Goal: Transaction & Acquisition: Purchase product/service

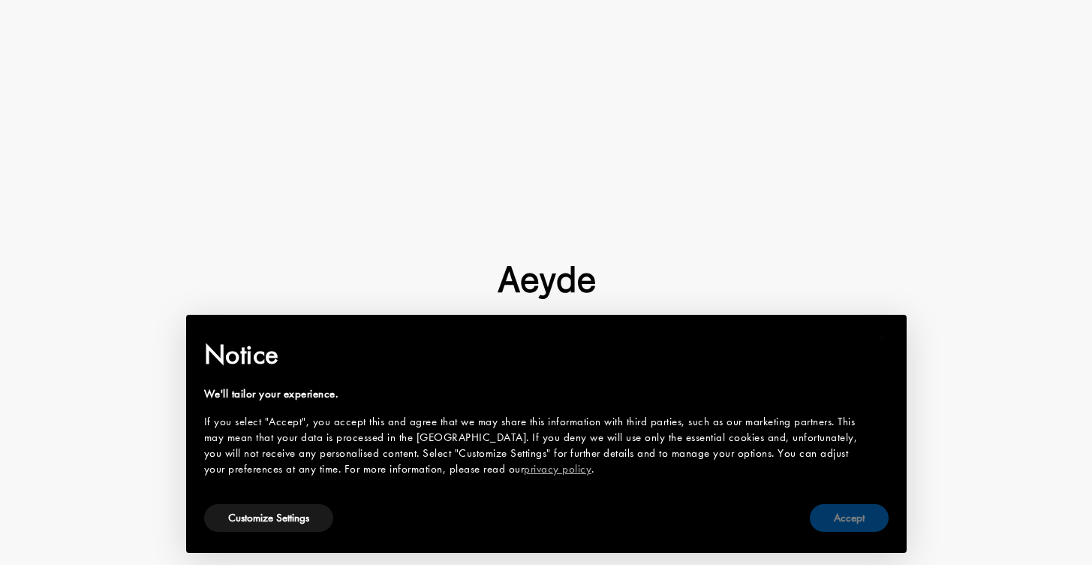
click at [839, 515] on button "Accept" at bounding box center [849, 518] width 79 height 28
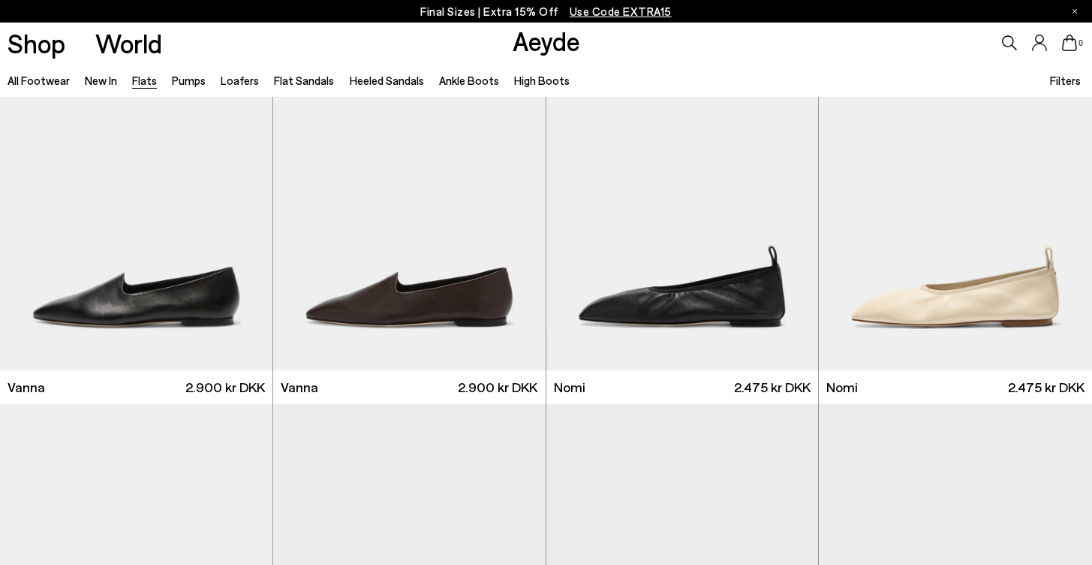
scroll to position [444, 0]
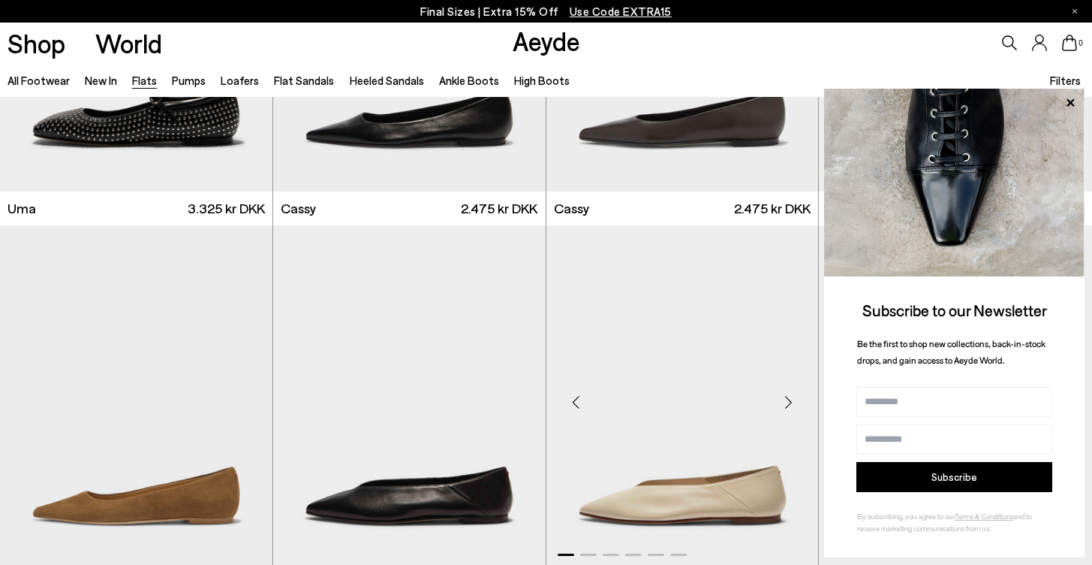
scroll to position [1772, 0]
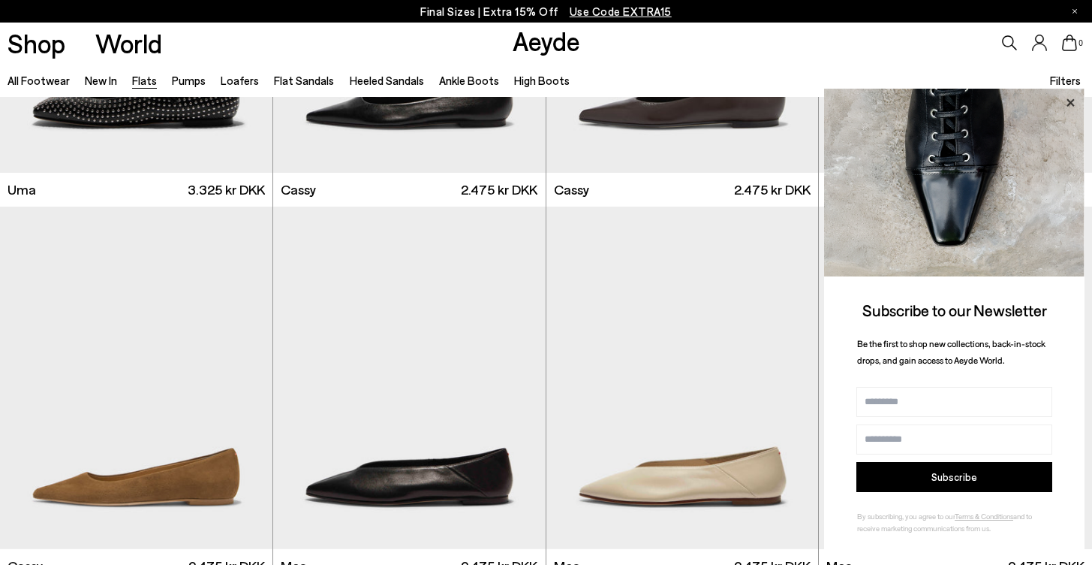
click at [1067, 104] on icon at bounding box center [1071, 103] width 20 height 20
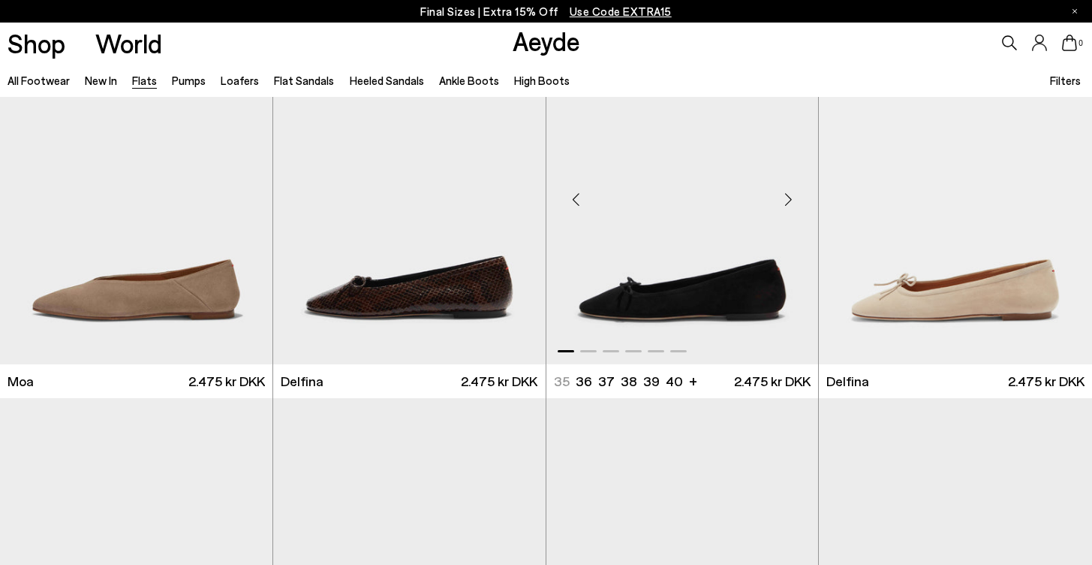
scroll to position [2751, 0]
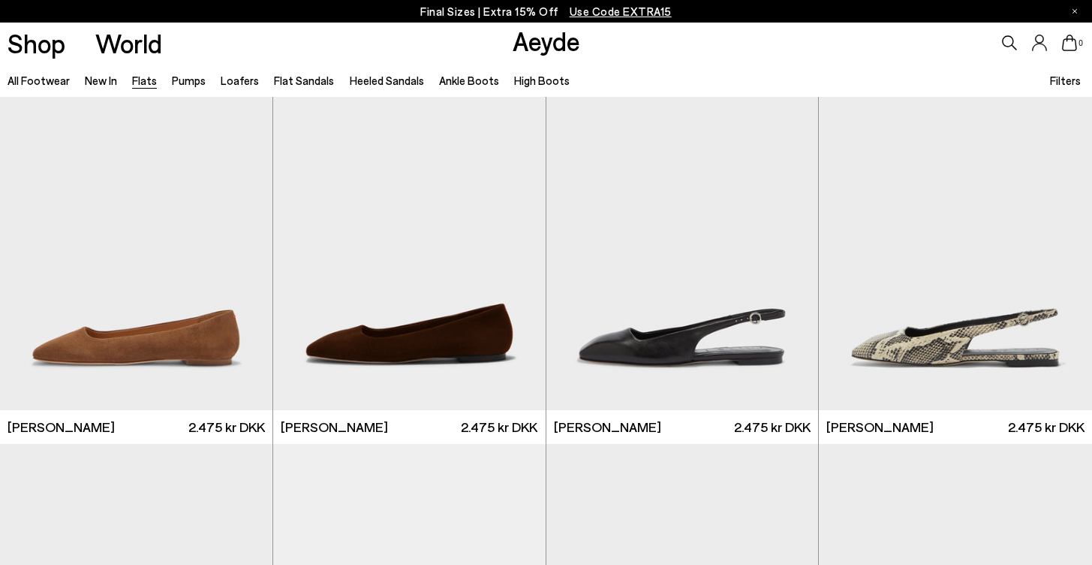
scroll to position [4934, 0]
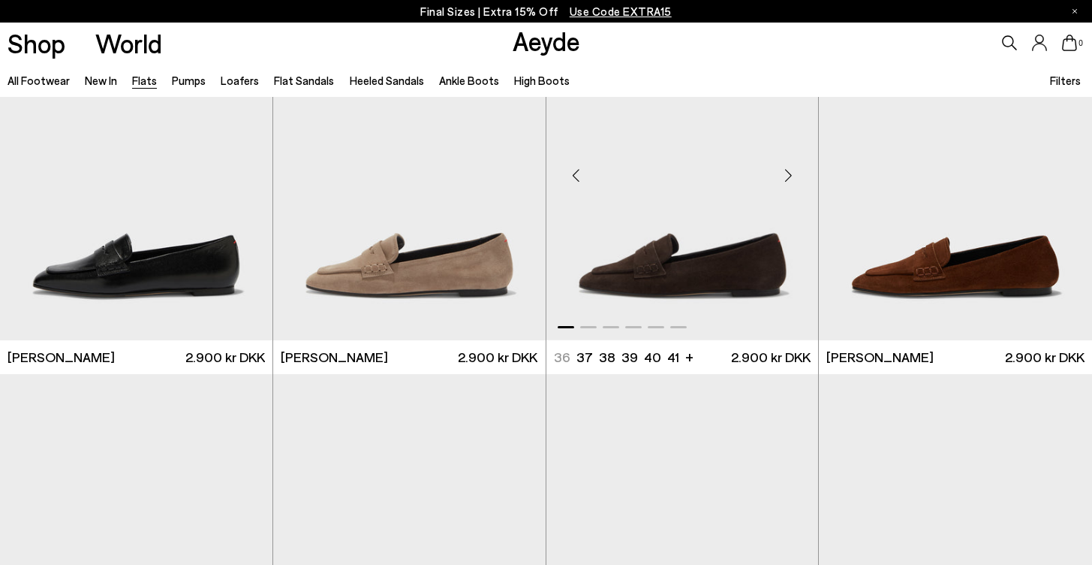
scroll to position [7244, 0]
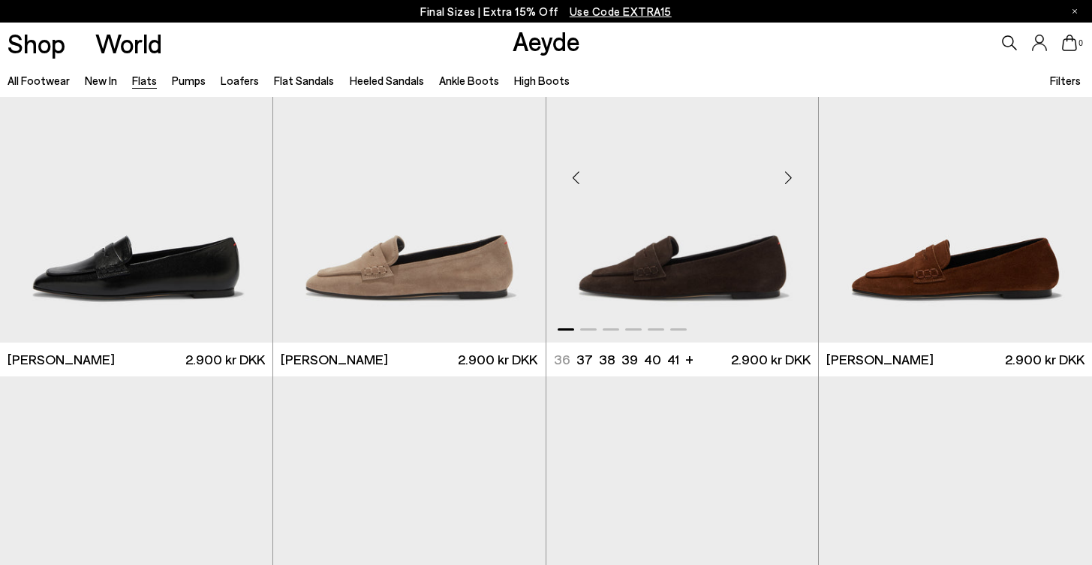
click at [792, 179] on div "Next slide" at bounding box center [788, 177] width 45 height 45
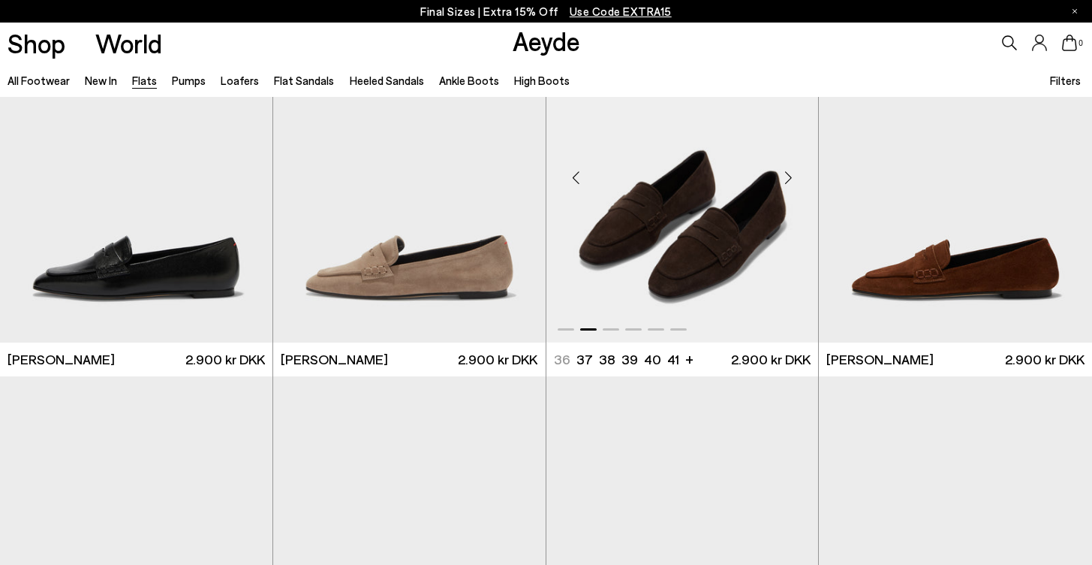
click at [792, 179] on div "Next slide" at bounding box center [788, 177] width 45 height 45
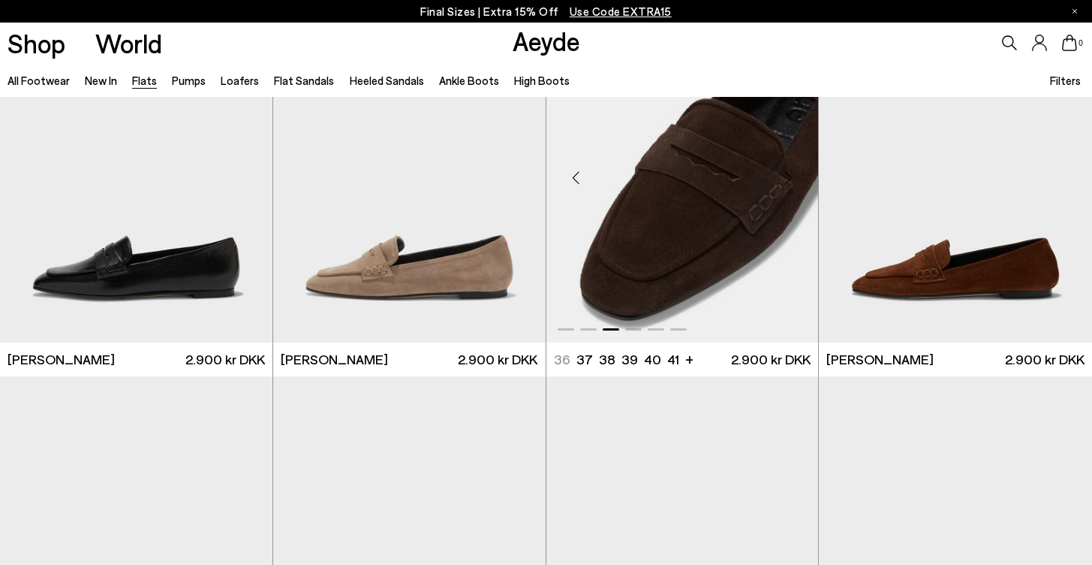
click at [792, 179] on div "Next slide" at bounding box center [788, 177] width 45 height 45
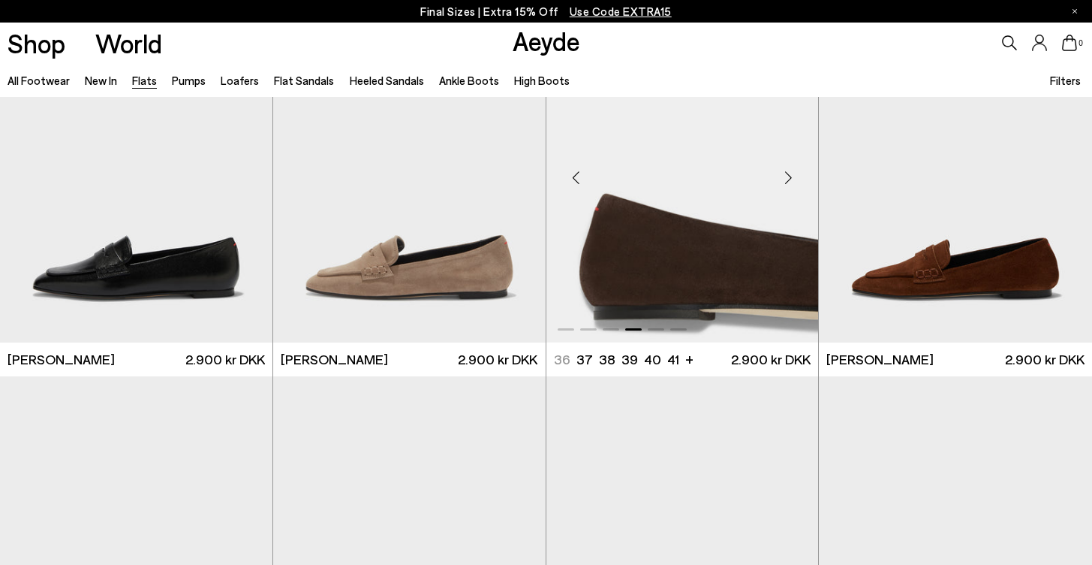
click at [792, 179] on div "Next slide" at bounding box center [788, 177] width 45 height 45
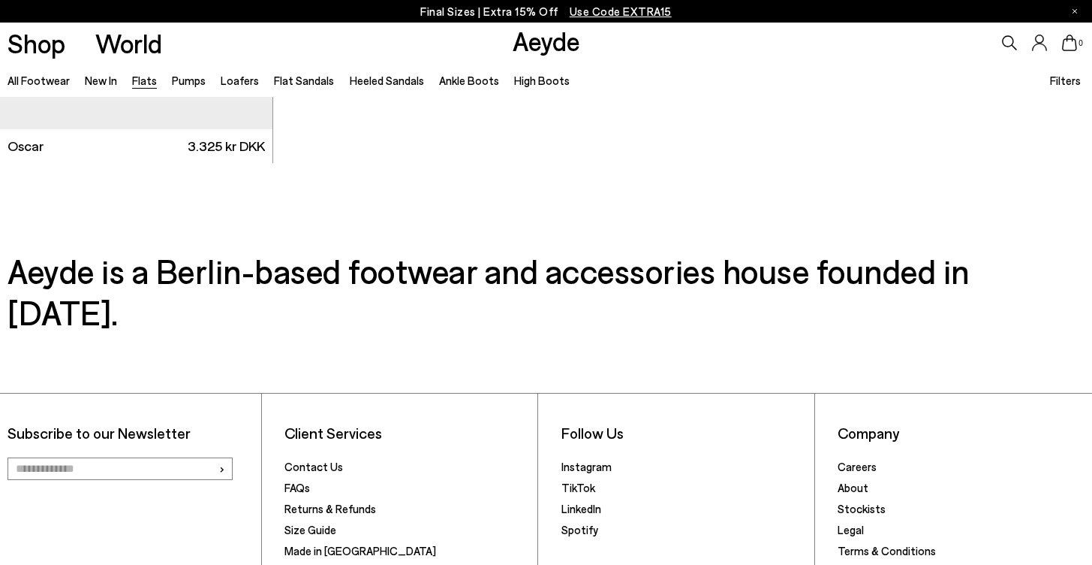
scroll to position [8162, 0]
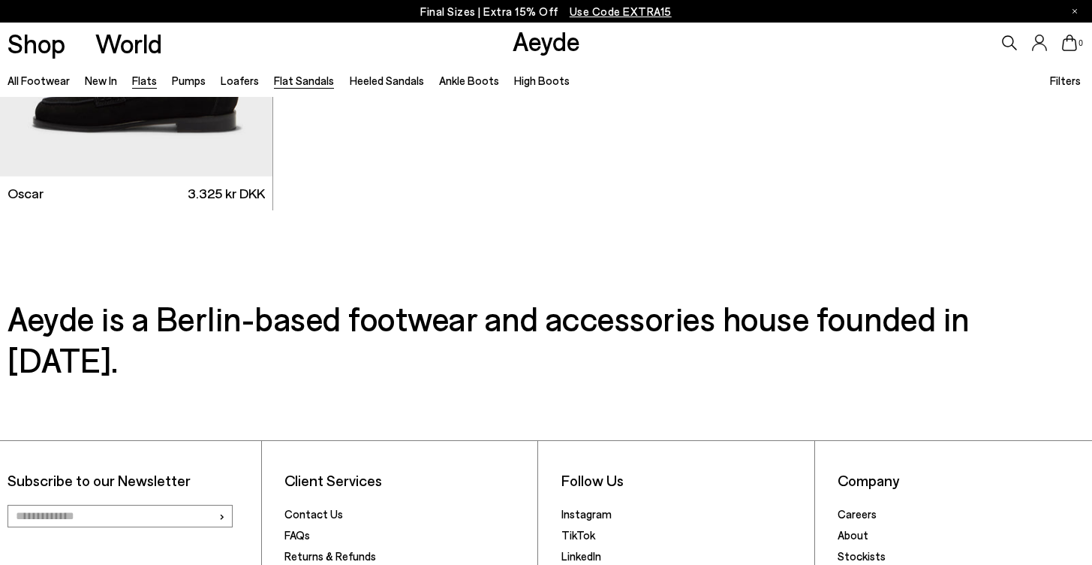
click at [294, 82] on link "Flat Sandals" at bounding box center [304, 81] width 60 height 14
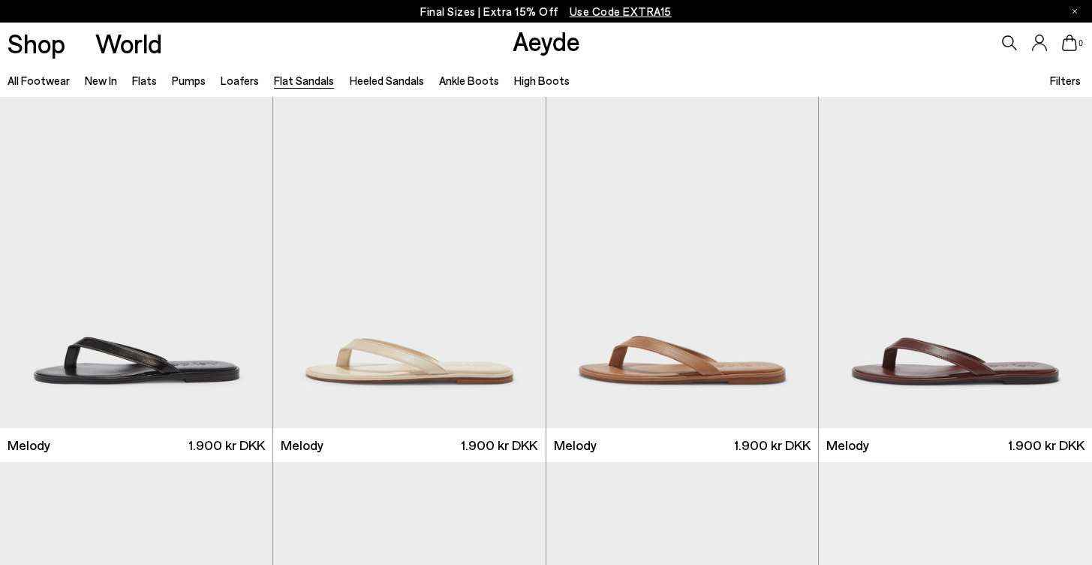
scroll to position [410, 0]
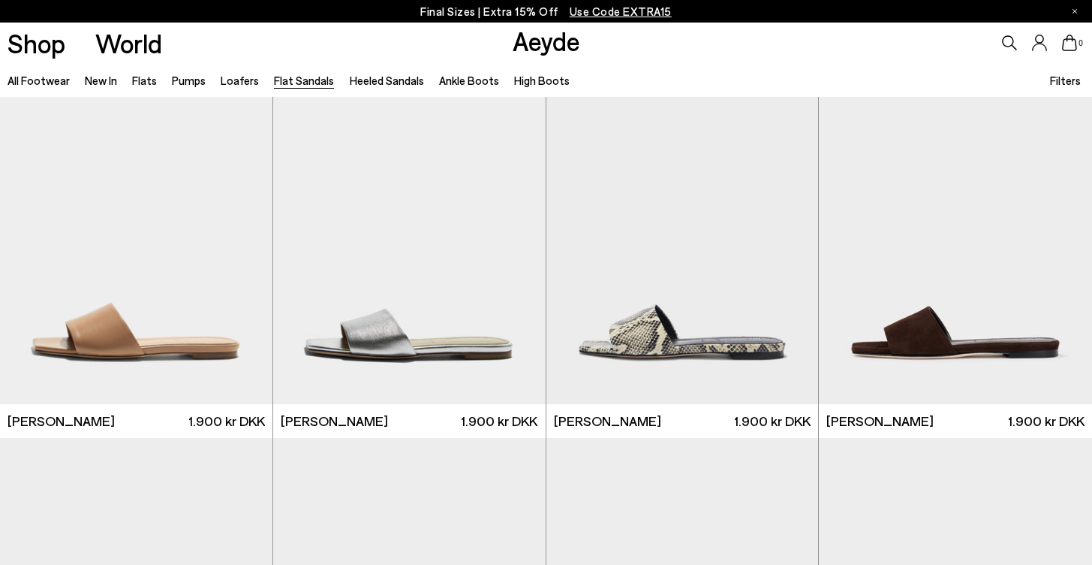
scroll to position [1164, 0]
click at [1058, 242] on div "Next slide" at bounding box center [1062, 239] width 45 height 45
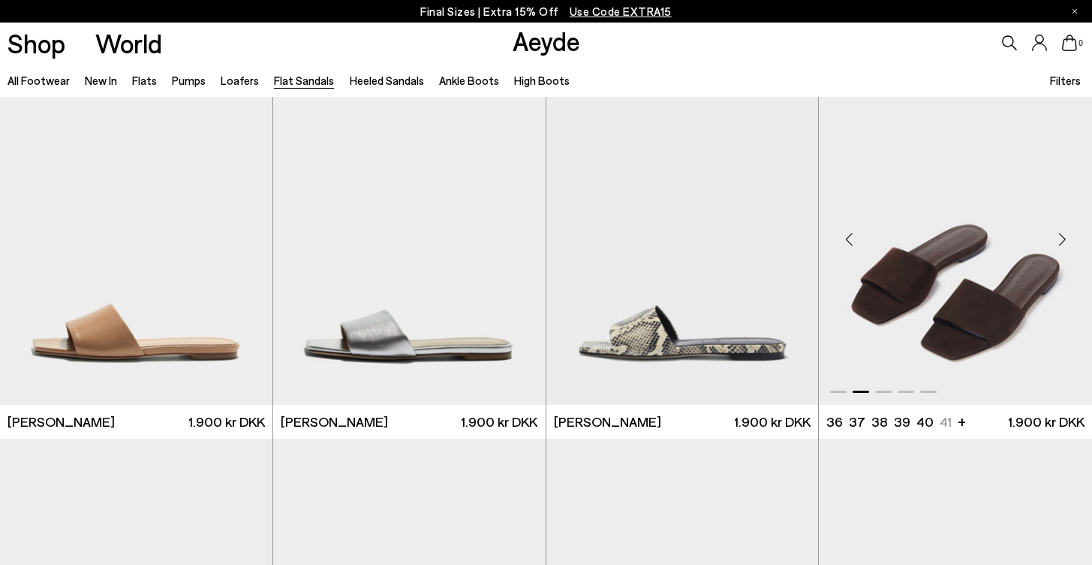
click at [1058, 242] on div "Next slide" at bounding box center [1062, 239] width 45 height 45
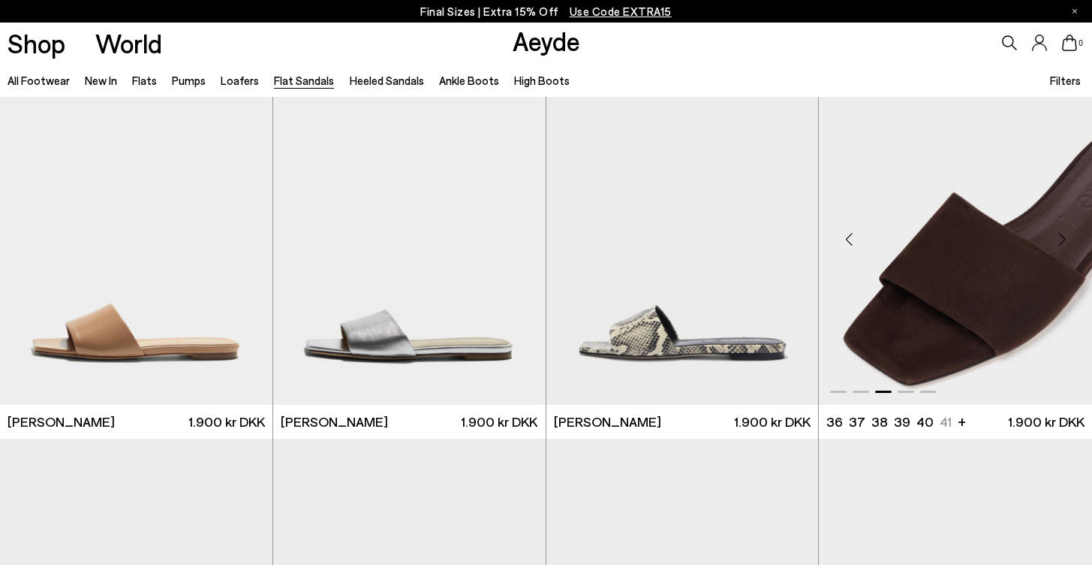
click at [1058, 242] on div "Next slide" at bounding box center [1062, 239] width 45 height 45
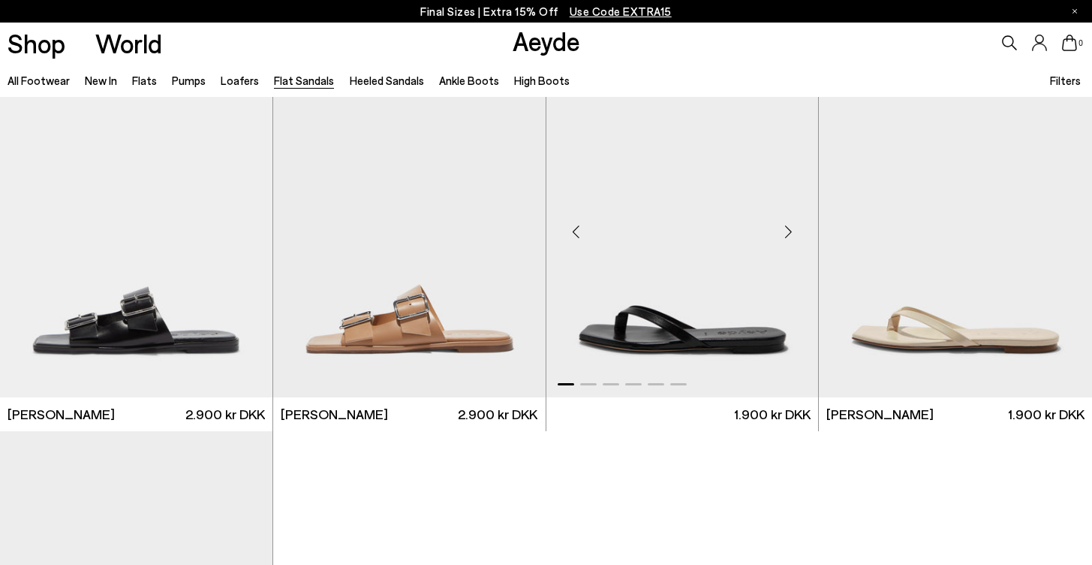
scroll to position [1913, 0]
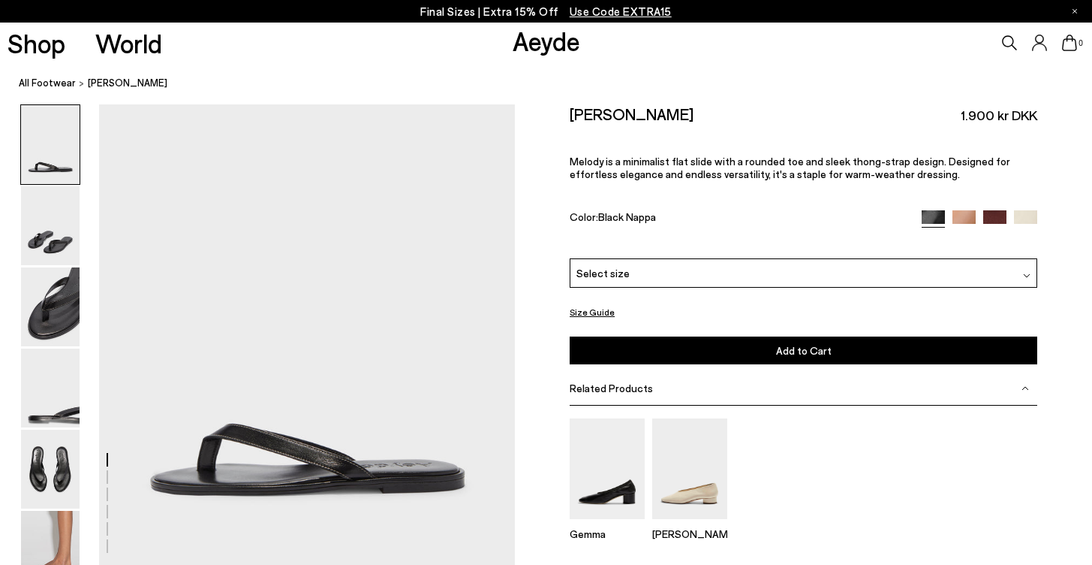
click at [691, 258] on div "Select size" at bounding box center [804, 272] width 468 height 29
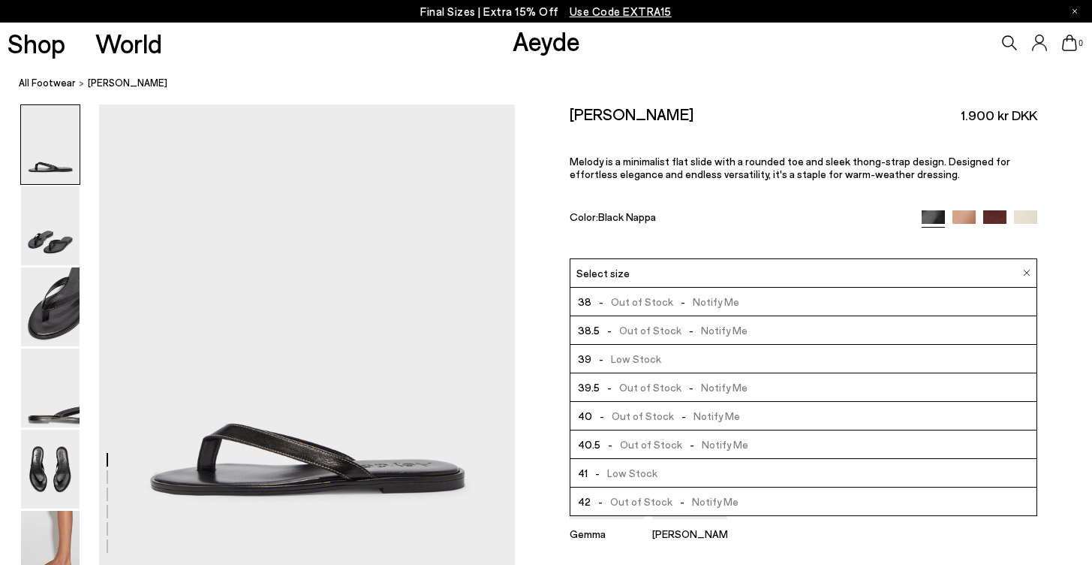
scroll to position [86, 0]
click at [541, 368] on div "Size Guide Shoes Belt Our shoes come in European sizing. The easiest way to mea…" at bounding box center [803, 376] width 577 height 545
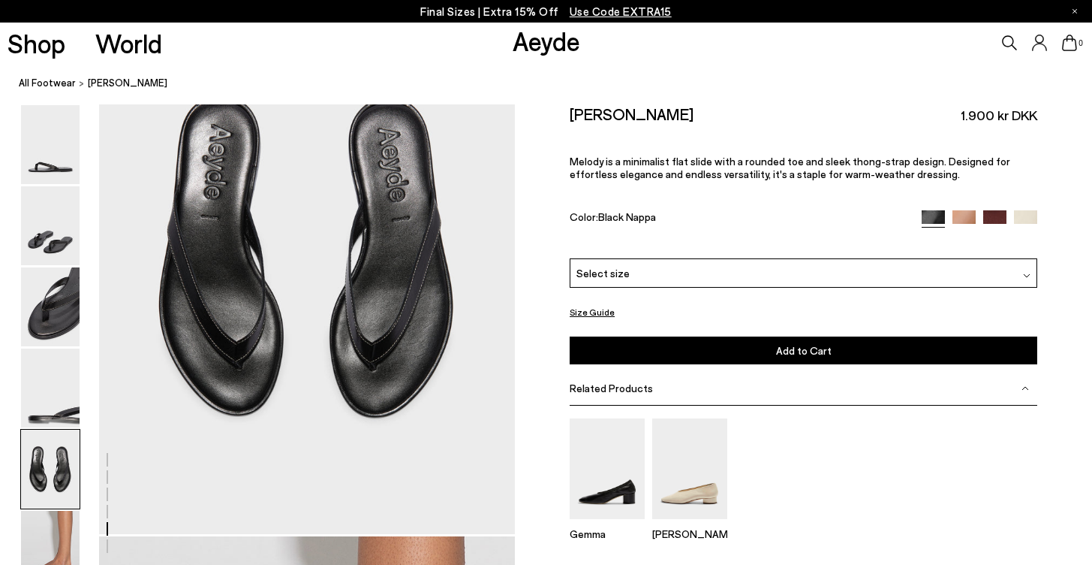
scroll to position [2147, 2]
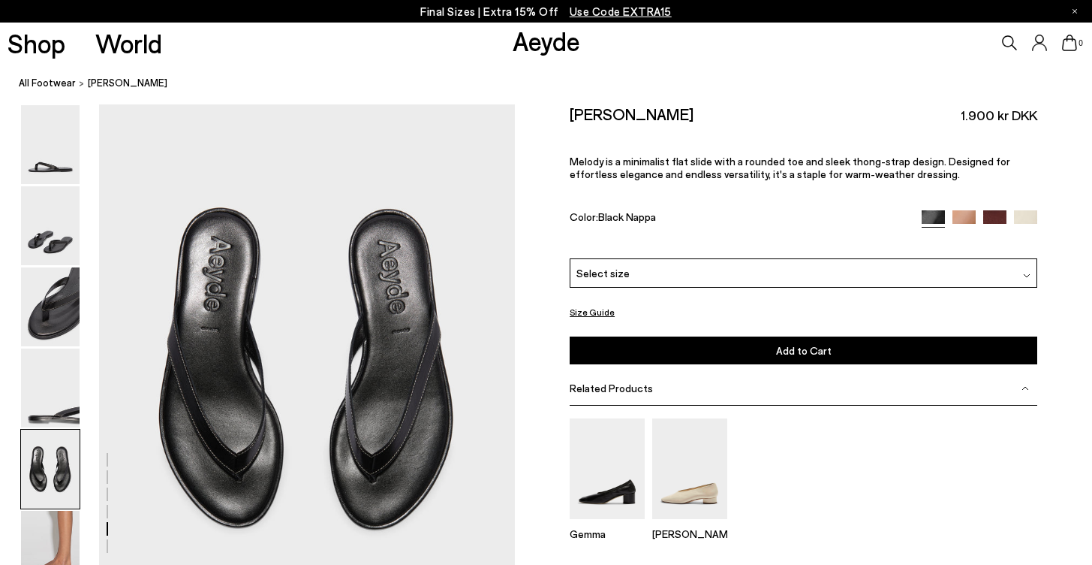
click at [999, 210] on img at bounding box center [994, 221] width 23 height 23
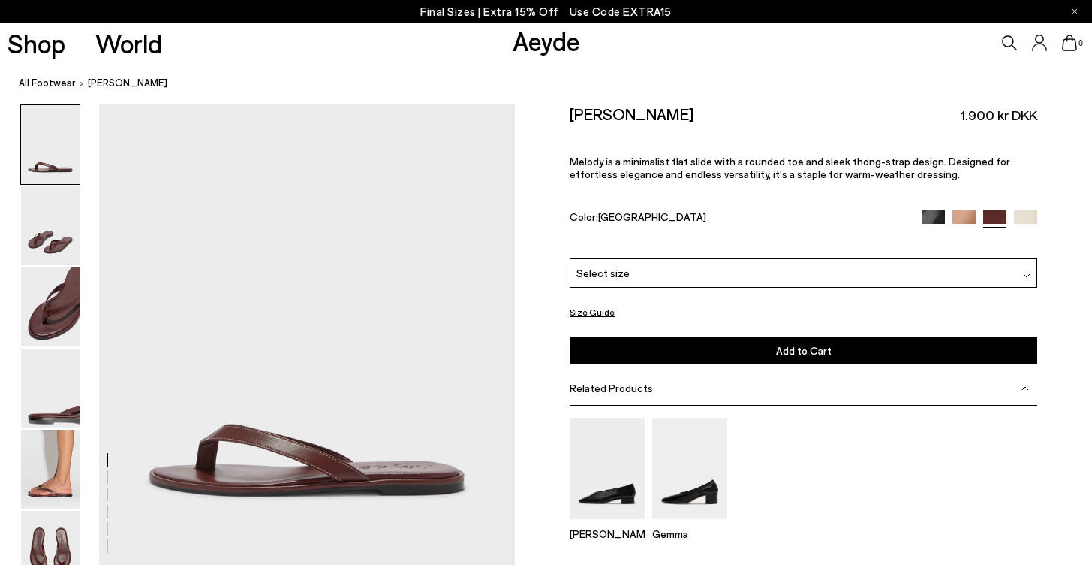
click at [649, 258] on div "Select size" at bounding box center [804, 272] width 468 height 29
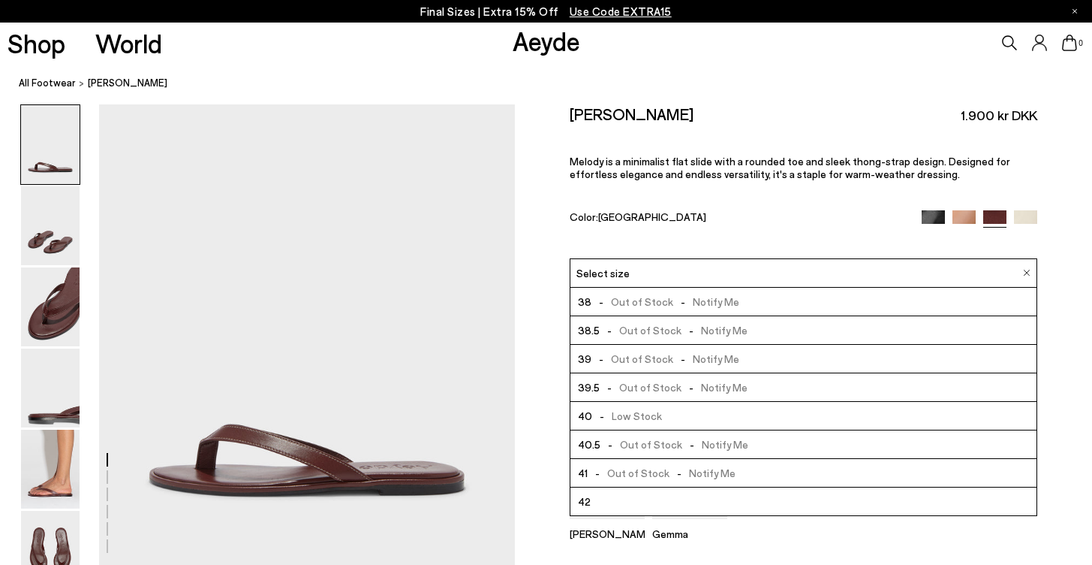
scroll to position [86, 0]
click at [528, 361] on div "Size Guide Shoes Belt Our shoes come in European sizing. The easiest way to mea…" at bounding box center [803, 376] width 577 height 545
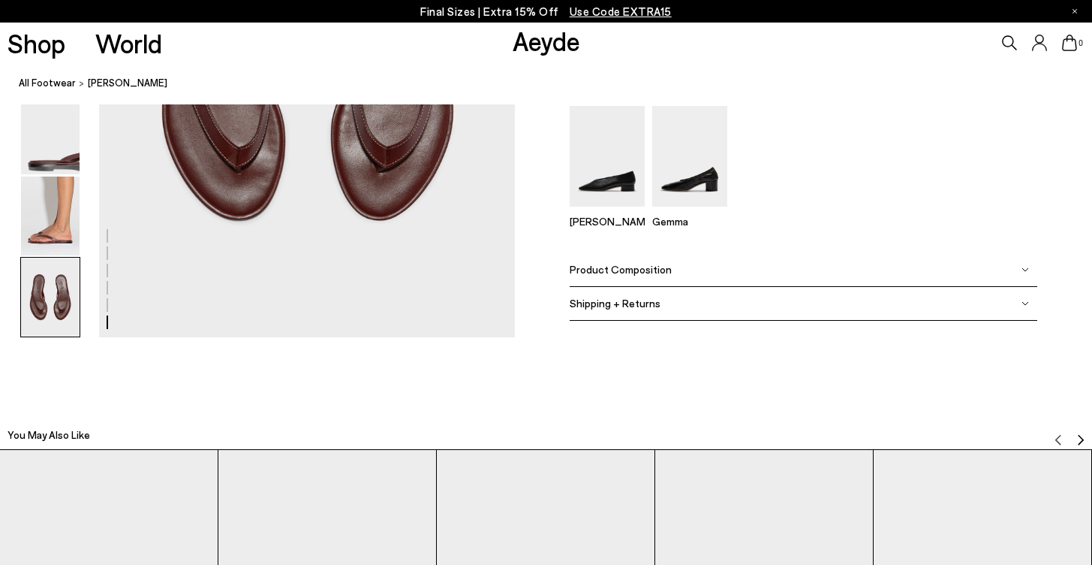
scroll to position [3092, 0]
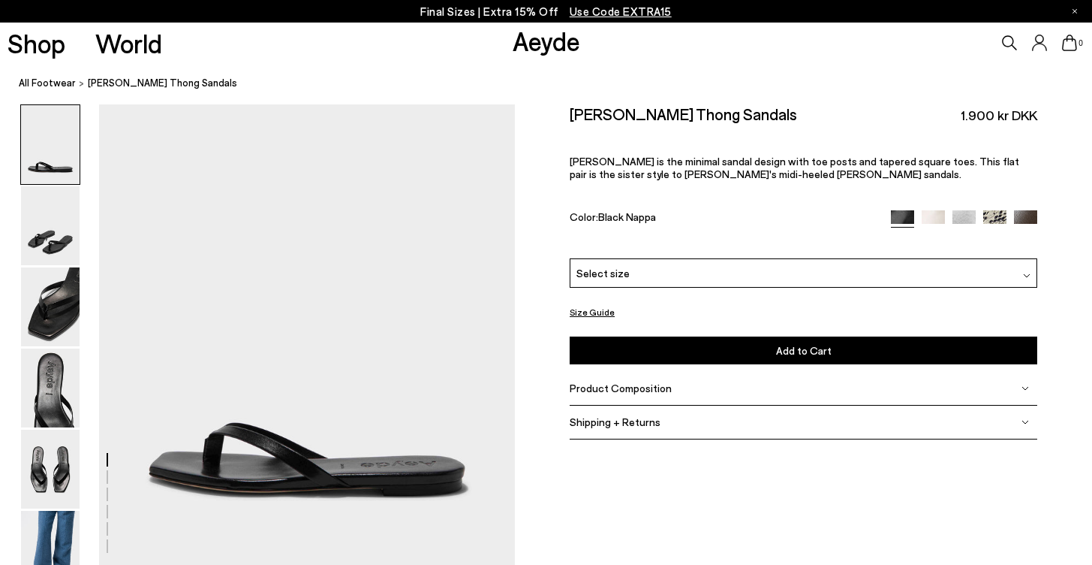
click at [684, 258] on div "Select size" at bounding box center [804, 272] width 468 height 29
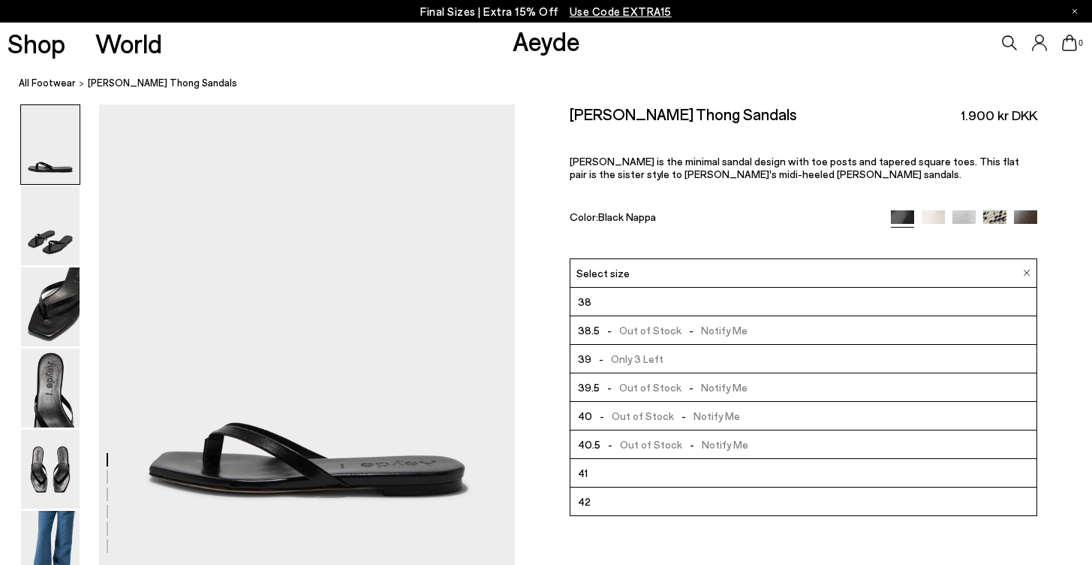
scroll to position [86, 0]
click at [537, 401] on div "Size Guide Shoes Belt Our shoes come in European sizing. The easiest way to mea…" at bounding box center [803, 279] width 577 height 351
